Goal: Entertainment & Leisure: Consume media (video, audio)

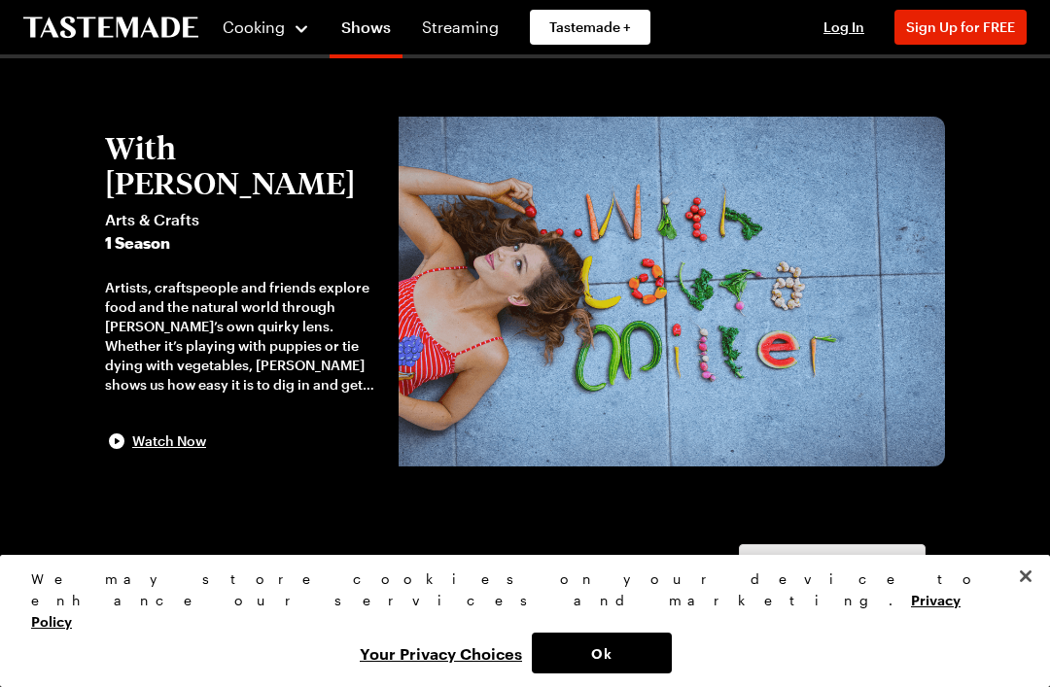
click at [190, 432] on span "Watch Now" at bounding box center [169, 441] width 74 height 19
click at [158, 31] on icon "To Tastemade Home Page" at bounding box center [110, 28] width 175 height 22
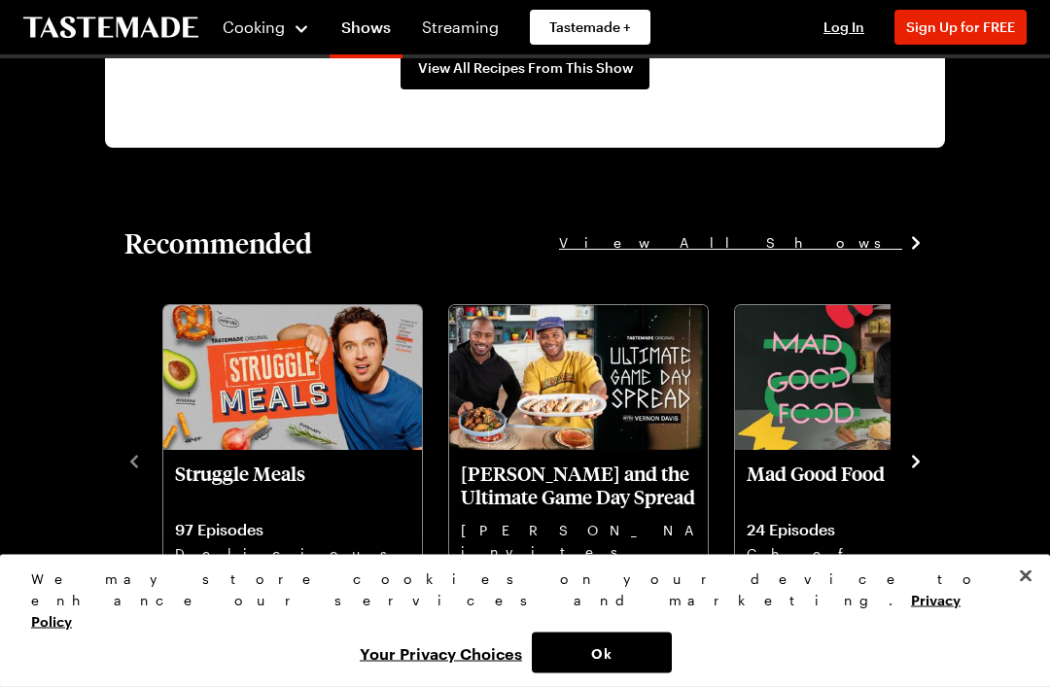
scroll to position [1934, 0]
click at [293, 361] on img "1 / 10" at bounding box center [292, 378] width 259 height 146
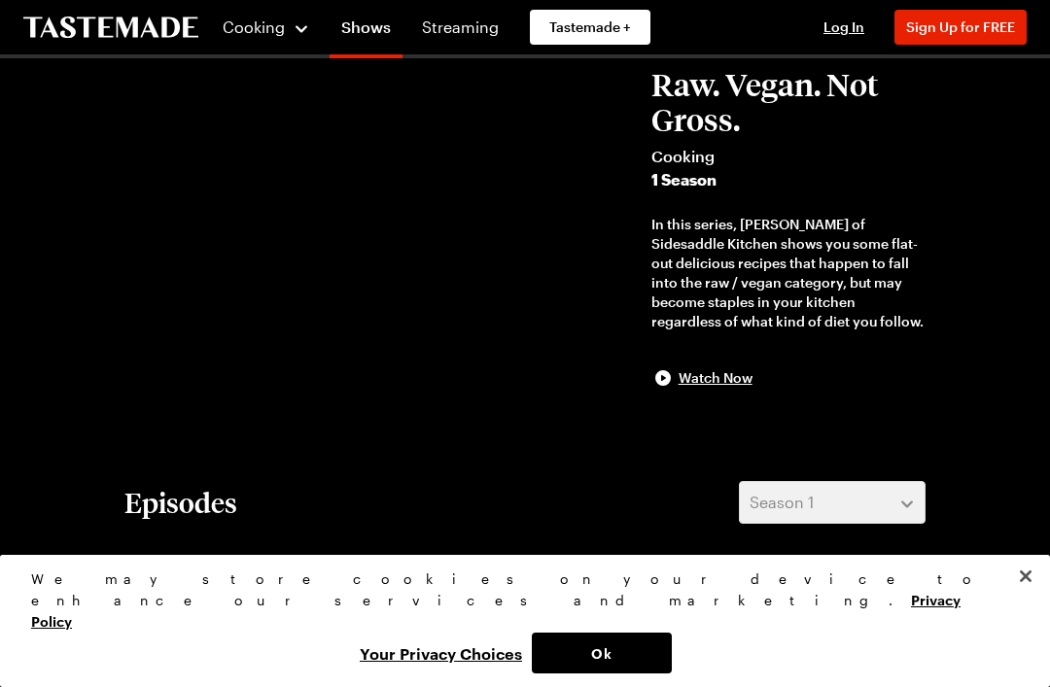
scroll to position [1934, 0]
